Goal: Navigation & Orientation: Find specific page/section

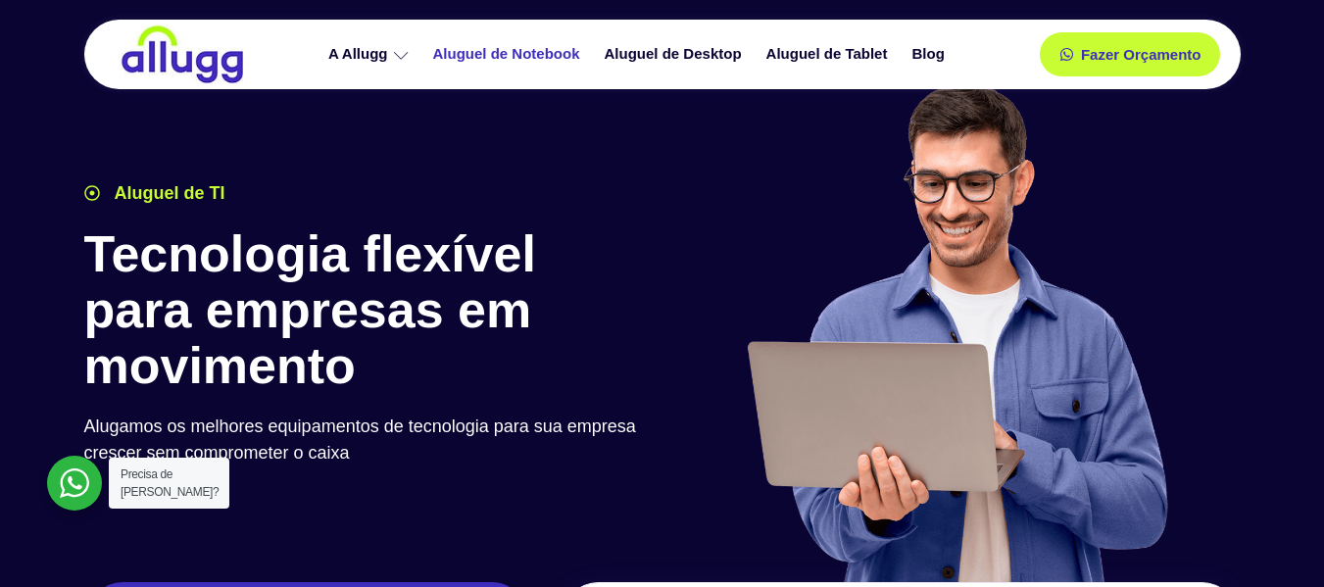
click at [515, 51] on link "Aluguel de Notebook" at bounding box center [509, 54] width 172 height 34
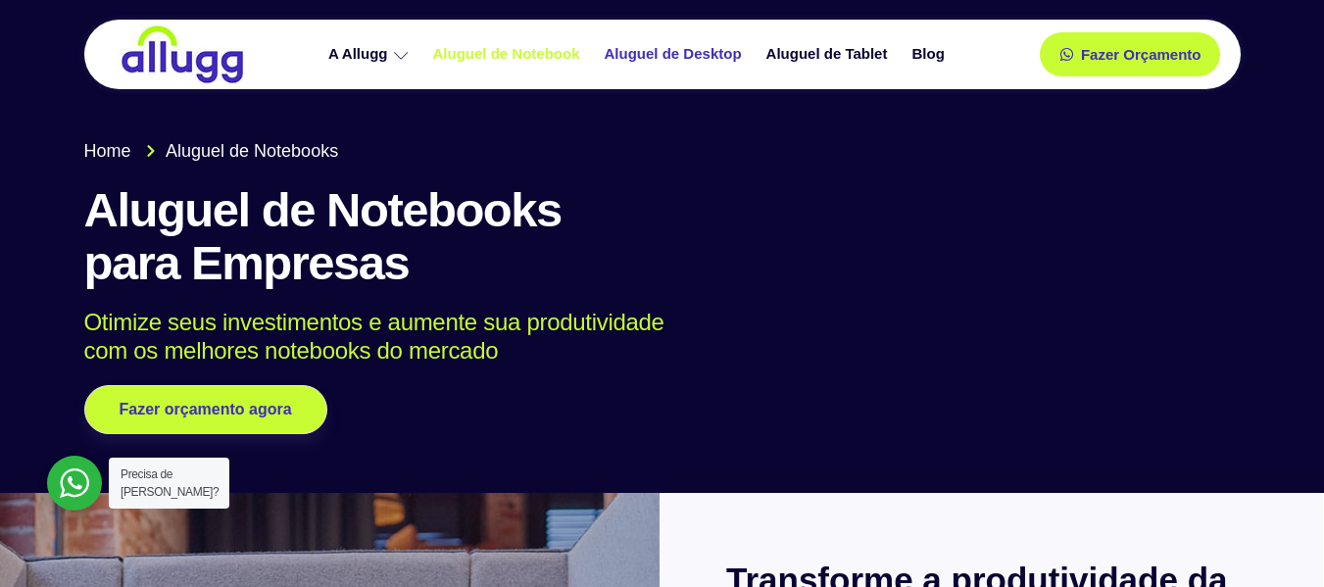
click at [681, 64] on link "Aluguel de Desktop" at bounding box center [676, 54] width 162 height 34
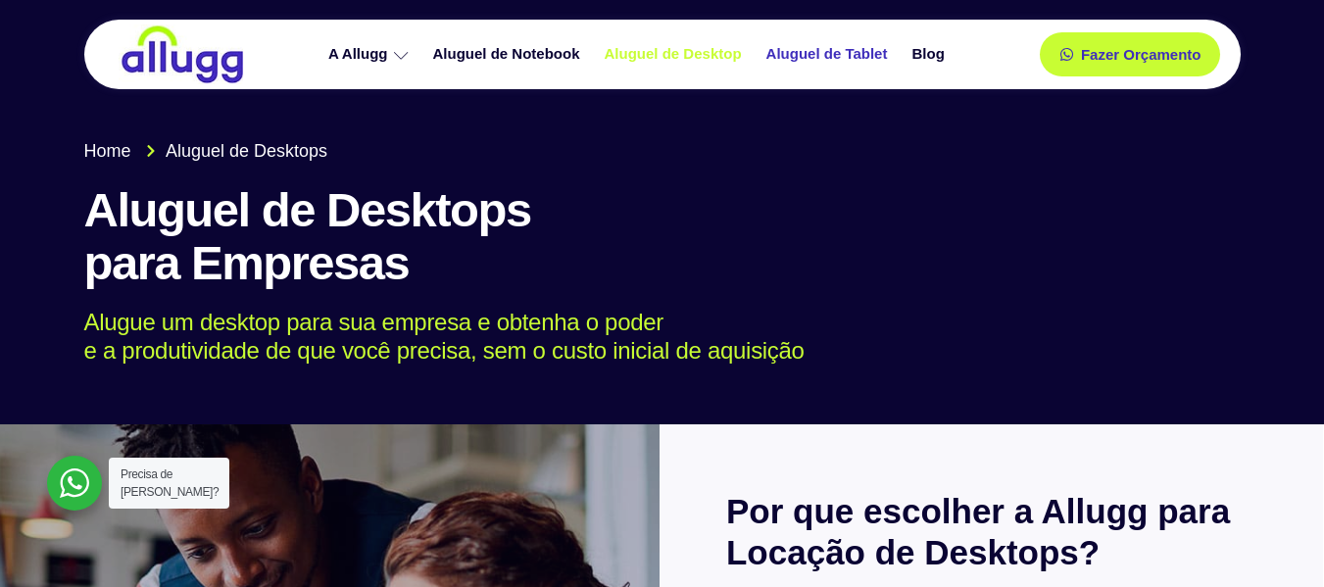
click at [872, 51] on link "Aluguel de Tablet" at bounding box center [830, 54] width 146 height 34
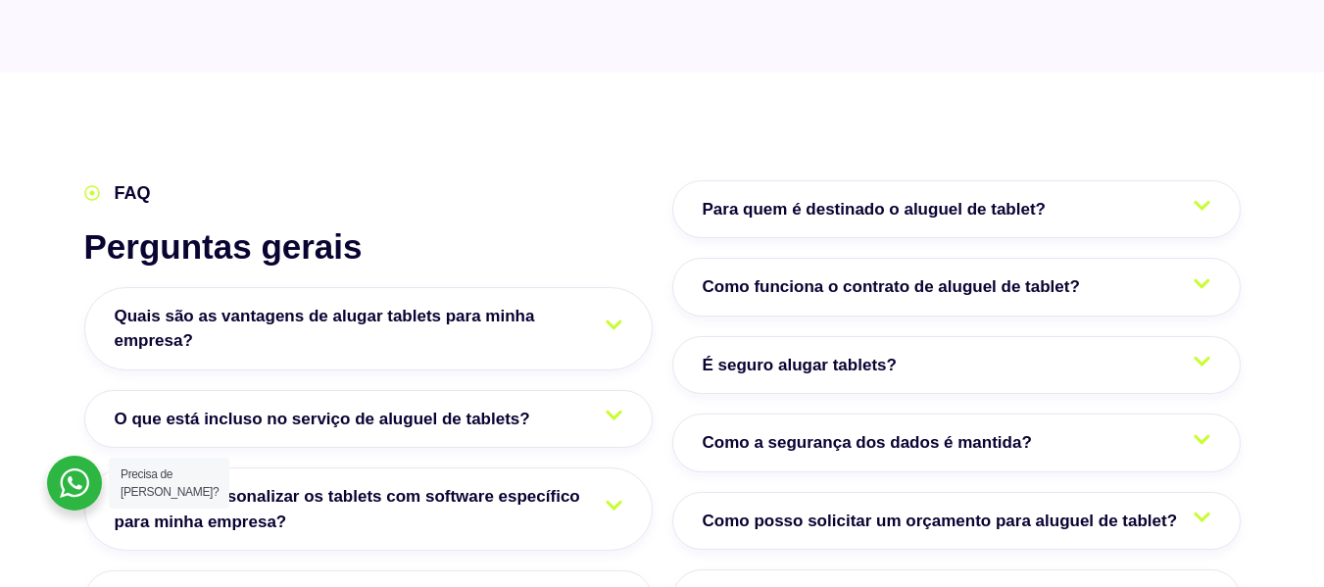
scroll to position [3136, 0]
